Goal: Check status

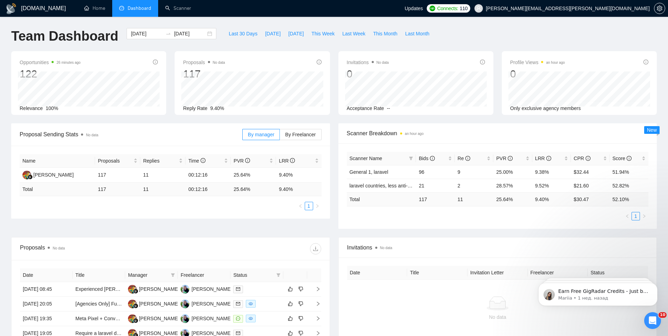
click at [354, 23] on div "[DOMAIN_NAME] Home Dashboard Scanner Updates Connects: 110 [EMAIL_ADDRESS][PERS…" at bounding box center [334, 257] width 668 height 515
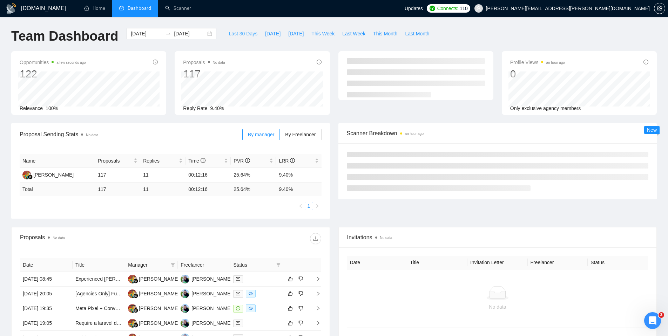
click at [243, 34] on span "Last 30 Days" at bounding box center [243, 34] width 29 height 8
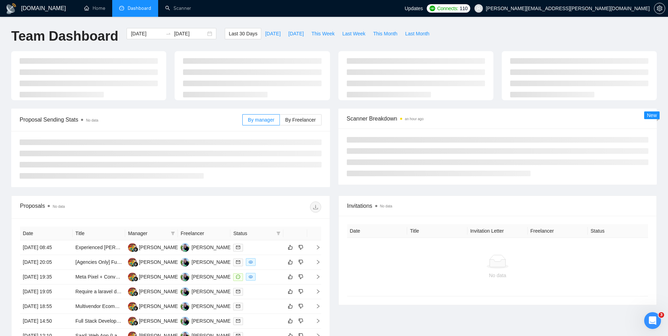
type input "2025-07-12"
type input "2025-08-11"
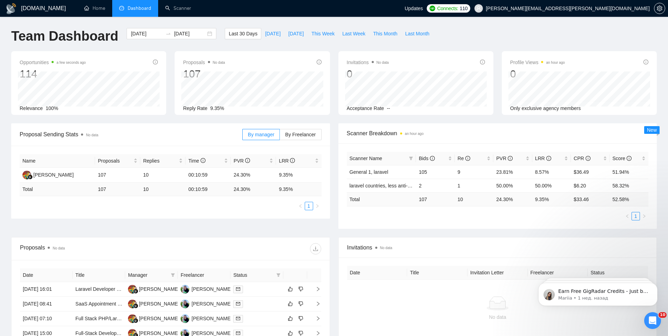
click at [361, 22] on div "GigRadar.io Home Dashboard Scanner Updates Connects: 110 ivanenko.oleg.m@gmail.…" at bounding box center [334, 257] width 668 height 515
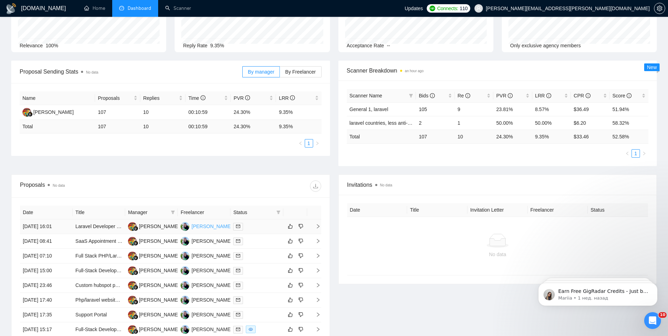
scroll to position [168, 0]
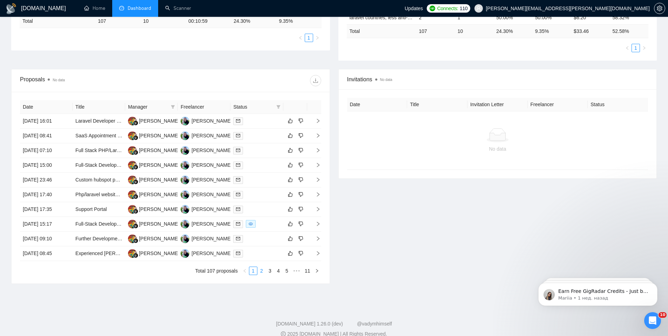
click at [260, 273] on link "2" at bounding box center [262, 271] width 8 height 8
click at [254, 271] on link "1" at bounding box center [253, 271] width 8 height 8
click at [275, 270] on link "4" at bounding box center [278, 271] width 8 height 8
click at [264, 273] on link "3" at bounding box center [262, 271] width 8 height 8
click at [252, 272] on link "1" at bounding box center [253, 271] width 8 height 8
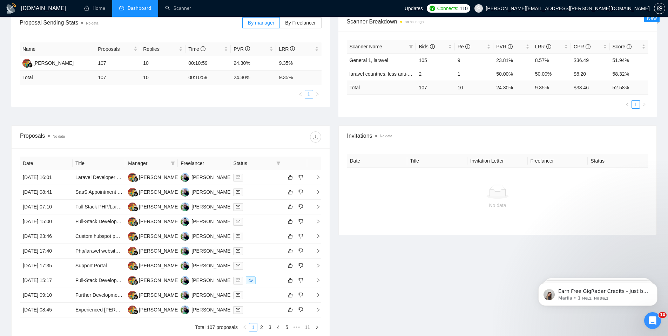
scroll to position [0, 0]
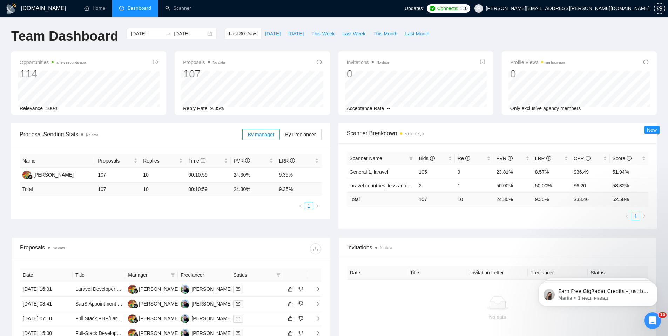
click at [458, 133] on span "Scanner Breakdown an hour ago" at bounding box center [498, 133] width 302 height 9
